Goal: Task Accomplishment & Management: Use online tool/utility

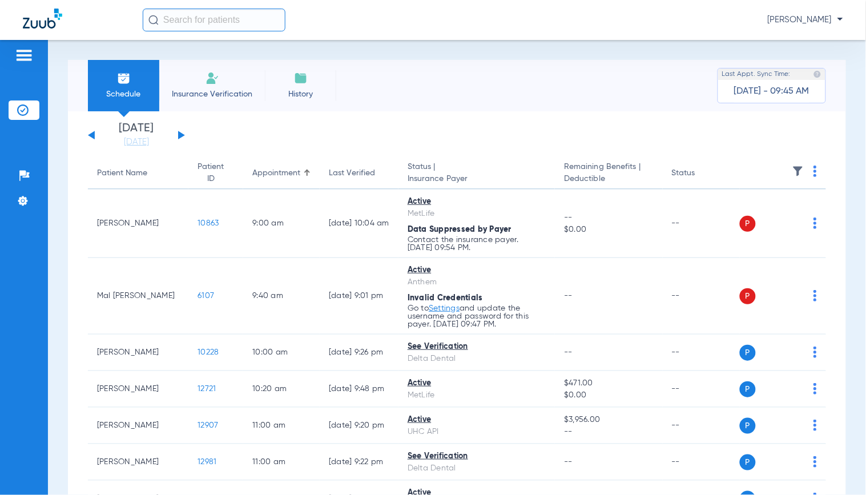
click at [33, 217] on ul "Help Center Settings" at bounding box center [24, 194] width 31 height 56
click at [590, 120] on div "[DATE] [DATE] [DATE] [DATE] [DATE] [DATE] [DATE] [DATE] [DATE] [DATE] [DATE] [D…" at bounding box center [457, 492] width 778 height 763
click at [50, 286] on div "Schedule Insurance Verification History Last Appt. Sync Time: [DATE] - 09:59 AM…" at bounding box center [457, 267] width 818 height 455
click at [591, 132] on app-single-date-navigator "[DATE] [DATE] [DATE] [DATE] [DATE] [DATE] [DATE] [DATE] [DATE] [DATE] [DATE] [D…" at bounding box center [457, 135] width 738 height 25
click at [540, 118] on div "[DATE] [DATE] [DATE] [DATE] [DATE] [DATE] [DATE] [DATE] [DATE] [DATE] [DATE] [D…" at bounding box center [457, 492] width 778 height 763
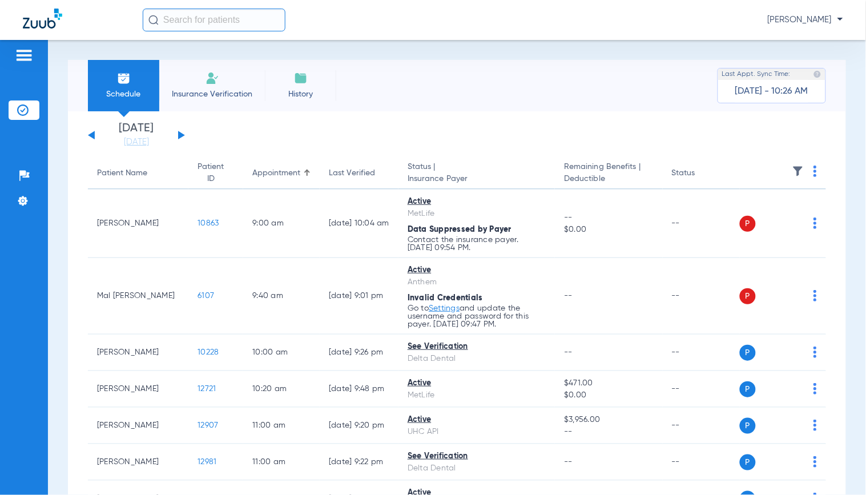
click at [563, 98] on div "Schedule Insurance Verification History Last Appt. Sync Time: [DATE] - 10:26 AM" at bounding box center [457, 85] width 778 height 51
click at [132, 144] on link "[DATE]" at bounding box center [136, 141] width 68 height 11
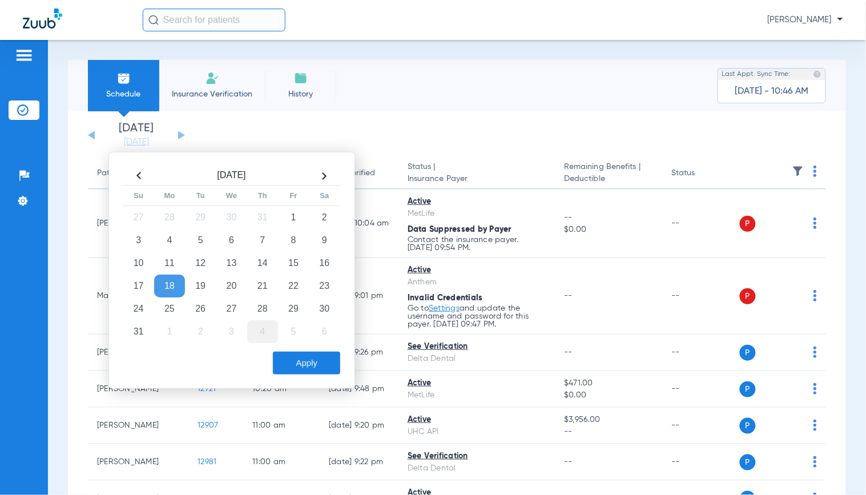
drag, startPoint x: 238, startPoint y: 316, endPoint x: 264, endPoint y: 340, distance: 35.5
click at [239, 315] on td "27" at bounding box center [231, 308] width 31 height 23
click at [310, 366] on button "Apply" at bounding box center [306, 363] width 67 height 23
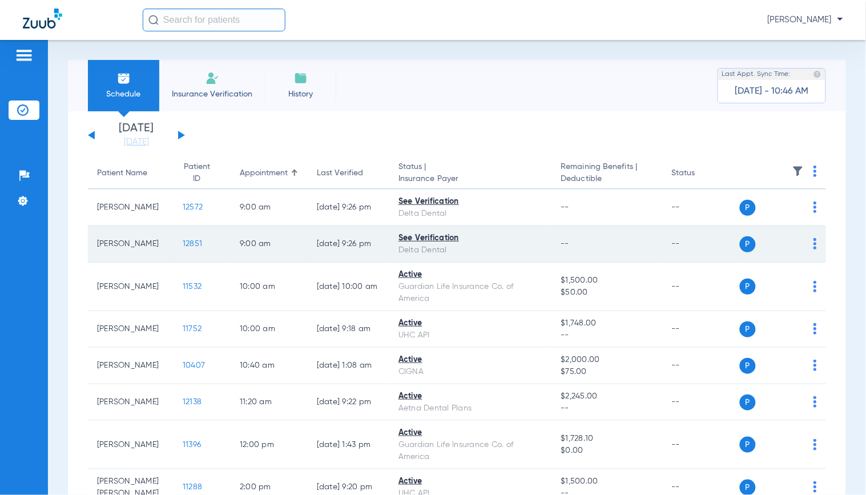
click at [184, 242] on span "12851" at bounding box center [192, 244] width 19 height 8
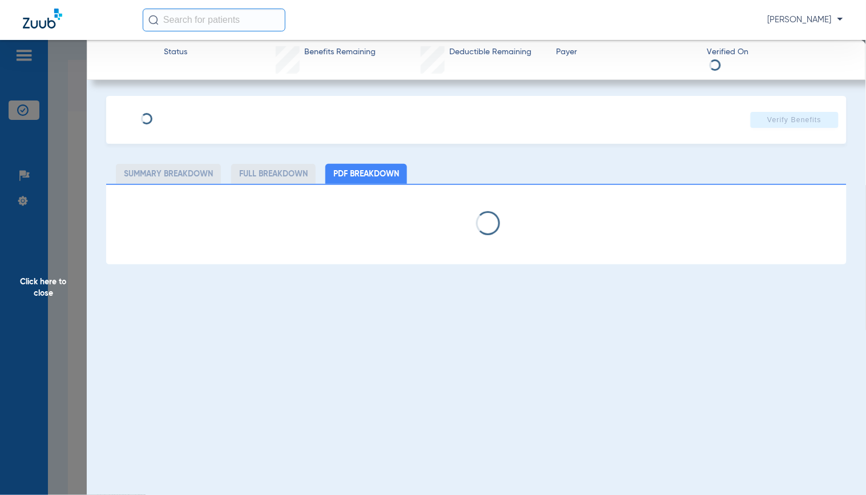
type input "My"
type input "[PERSON_NAME]"
type input "[DATE]"
type input "125270151102"
type input "2286010001"
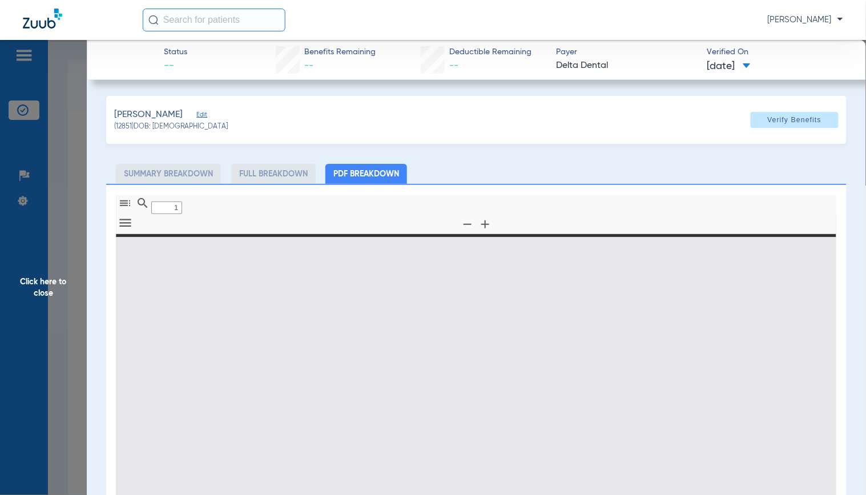
type input "0"
select select "page-width"
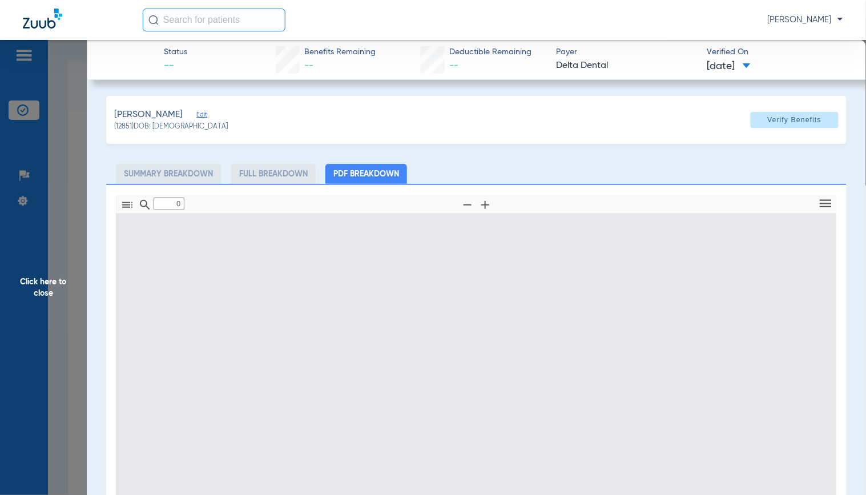
click at [196, 115] on span "Edit" at bounding box center [201, 116] width 10 height 11
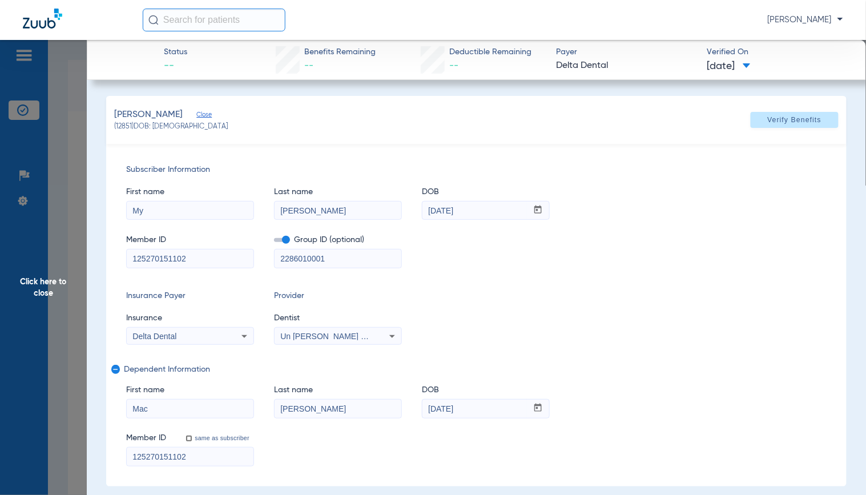
type input "1"
click at [227, 260] on input "125270151102" at bounding box center [190, 258] width 127 height 18
type input "125270151101"
click at [303, 255] on input "2286010001" at bounding box center [337, 258] width 127 height 18
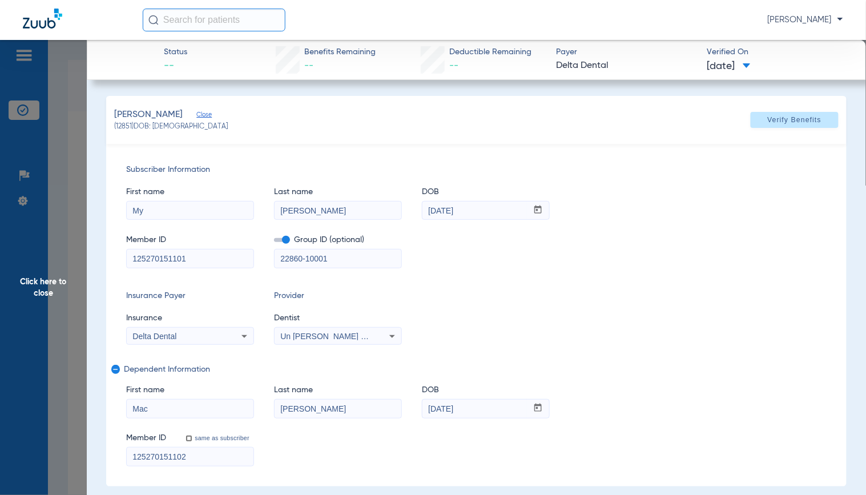
type input "22860-10001"
click at [221, 338] on div "Delta Dental" at bounding box center [178, 336] width 92 height 8
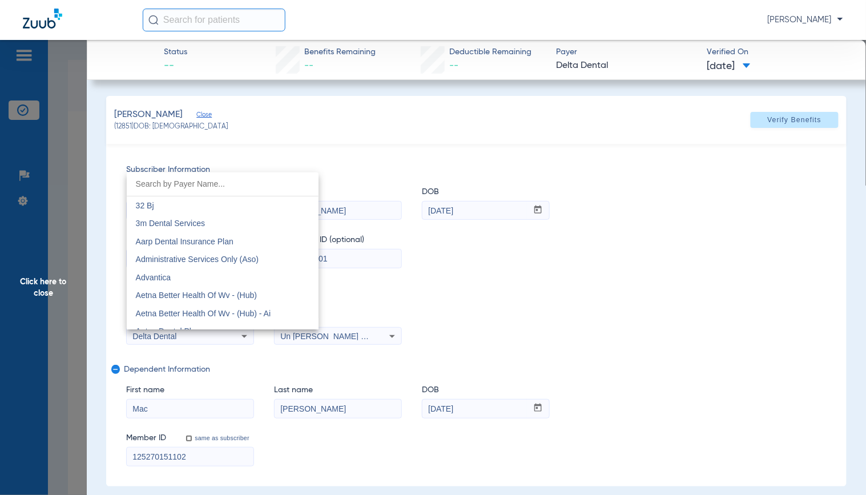
scroll to position [1754, 0]
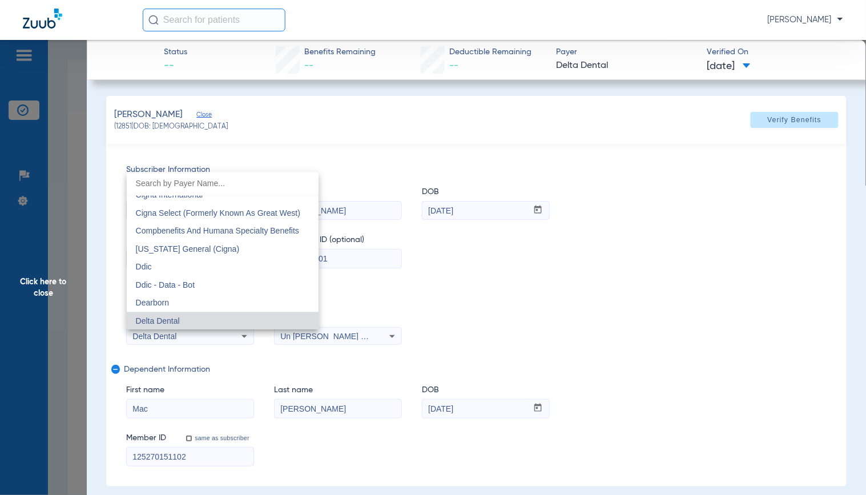
drag, startPoint x: 175, startPoint y: 272, endPoint x: 332, endPoint y: 241, distance: 160.0
click at [175, 272] on mat-option "Ddic" at bounding box center [223, 267] width 192 height 18
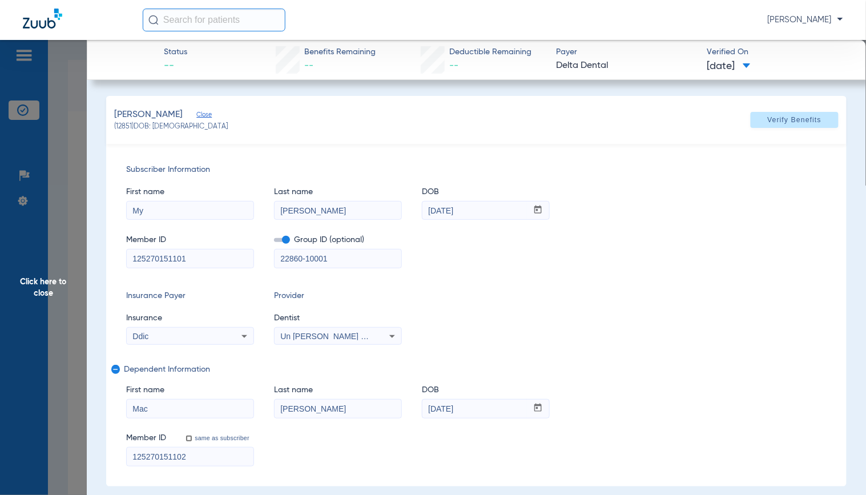
click at [777, 121] on span "Verify Benefits" at bounding box center [795, 119] width 54 height 9
click at [580, 258] on div "Member ID 125270151101 Group ID (optional) 22860-10001" at bounding box center [476, 246] width 700 height 44
click at [672, 281] on div "Subscriber Information First name My Last name [PERSON_NAME] mm / dd / yyyy [DA…" at bounding box center [476, 315] width 740 height 342
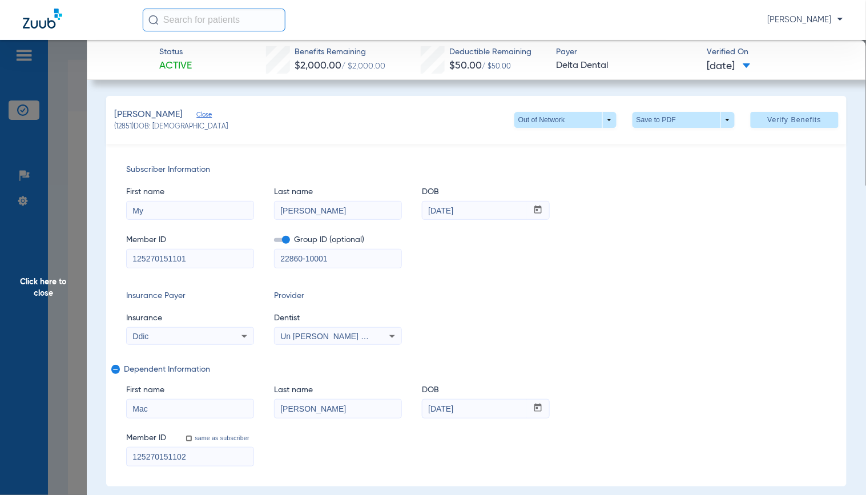
click at [52, 156] on span "Click here to close" at bounding box center [43, 287] width 87 height 495
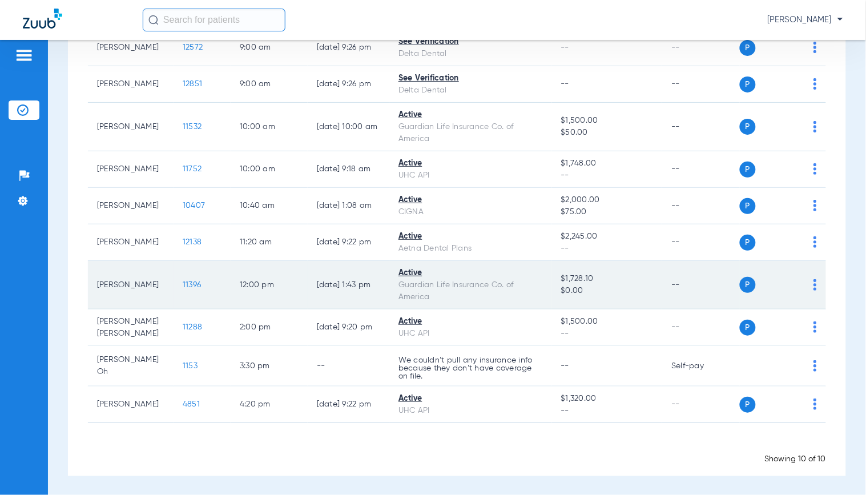
scroll to position [160, 0]
click at [186, 283] on span "11396" at bounding box center [192, 284] width 18 height 8
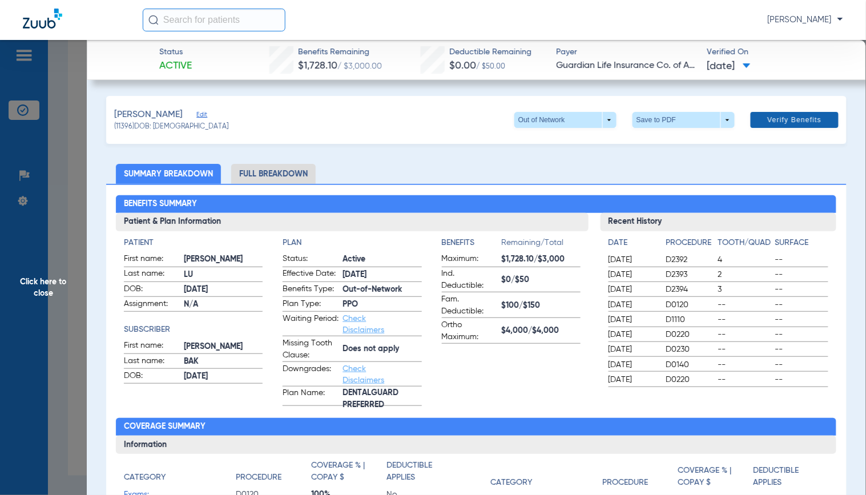
click at [750, 126] on span at bounding box center [794, 119] width 88 height 27
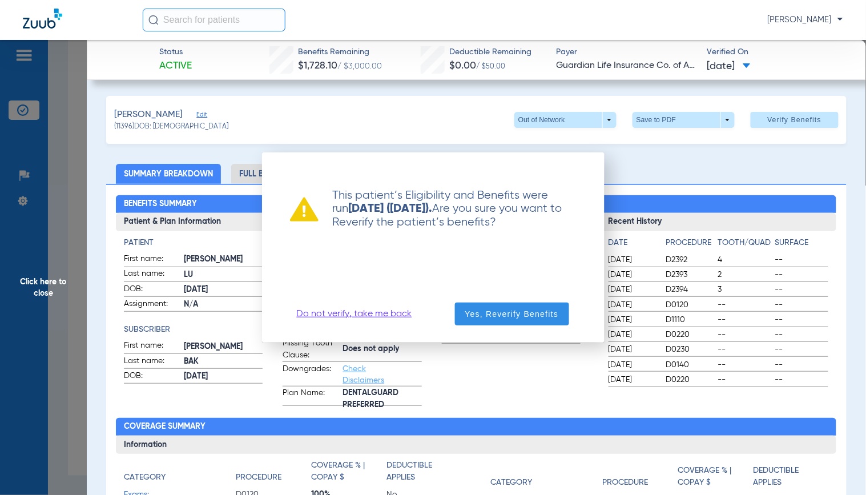
drag, startPoint x: 488, startPoint y: 312, endPoint x: 508, endPoint y: 280, distance: 37.4
click at [488, 312] on span "Yes, Reverify Benefits" at bounding box center [512, 313] width 94 height 11
